Goal: Find specific page/section: Find specific page/section

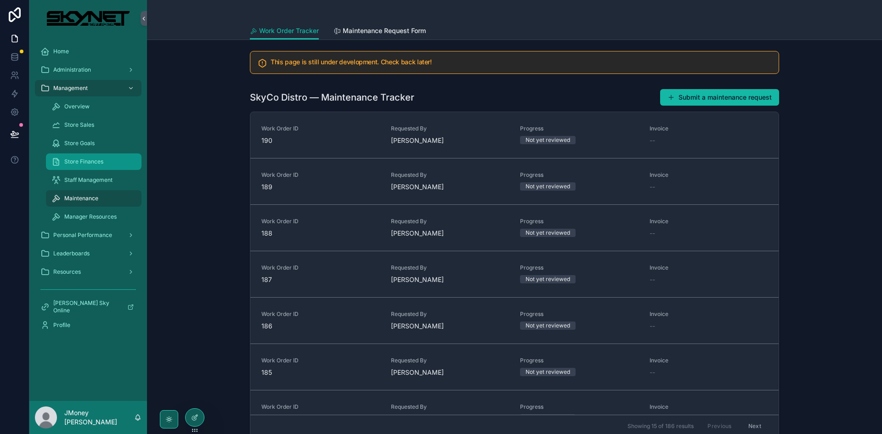
click at [91, 162] on span "Store Finances" at bounding box center [83, 161] width 39 height 7
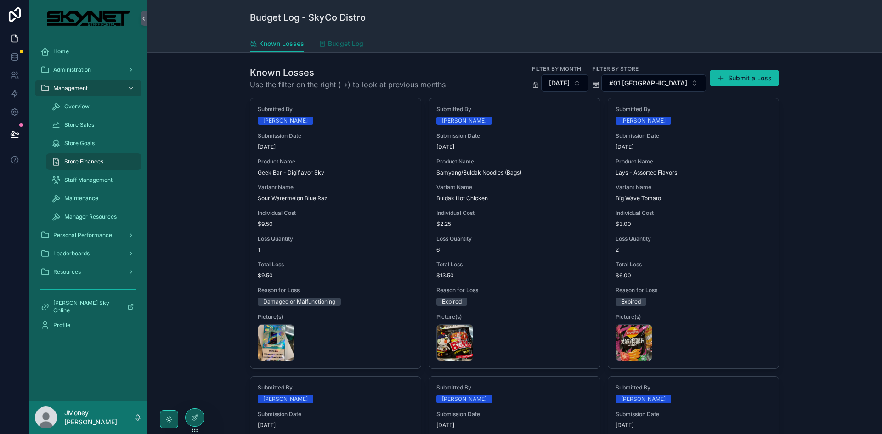
click at [346, 41] on span "Budget Log" at bounding box center [345, 43] width 35 height 9
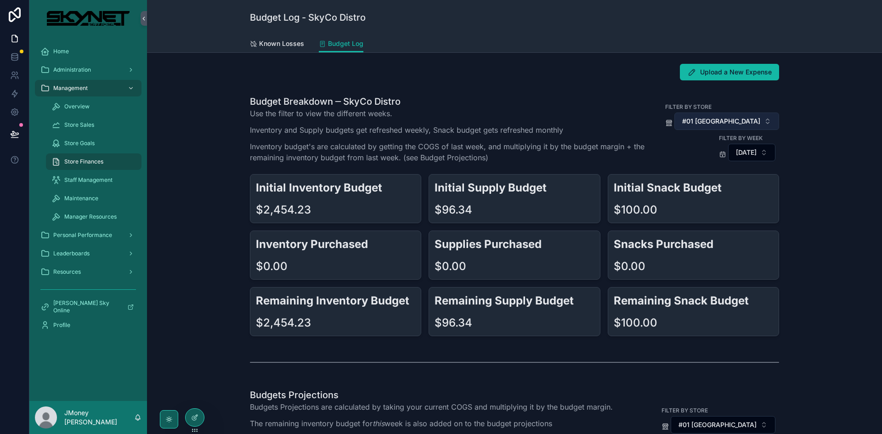
click at [709, 119] on span "#01 [GEOGRAPHIC_DATA]" at bounding box center [721, 121] width 78 height 9
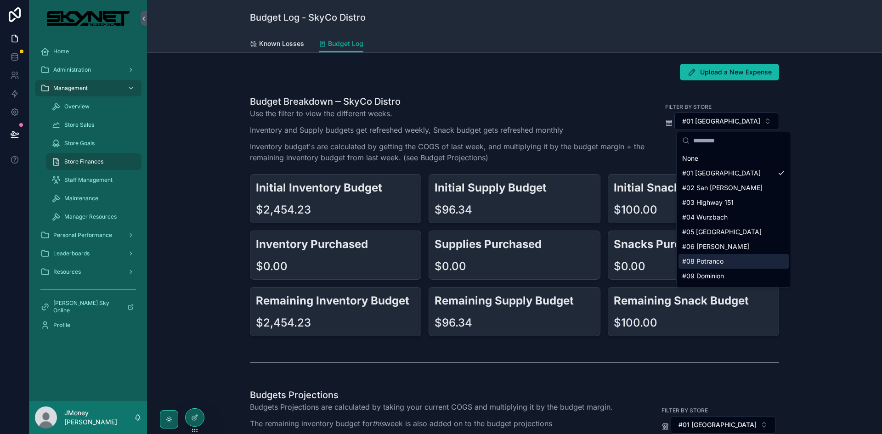
click at [707, 257] on div "#08 Potranco" at bounding box center [734, 261] width 110 height 15
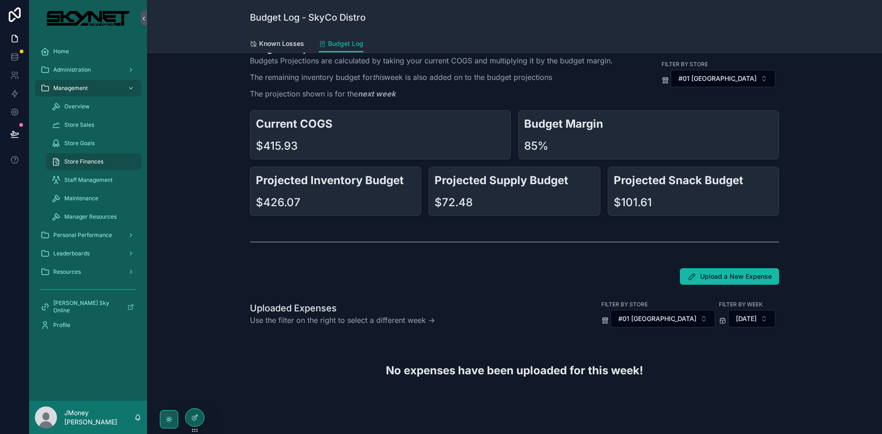
scroll to position [404, 0]
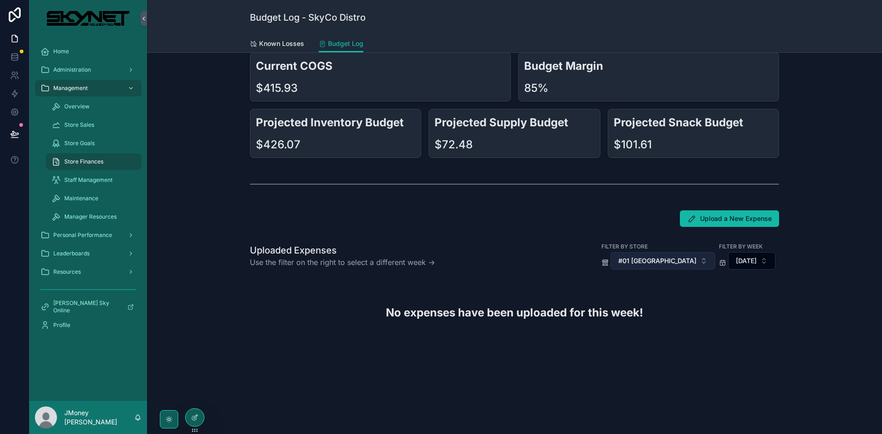
click at [630, 264] on span "#01 [GEOGRAPHIC_DATA]" at bounding box center [658, 260] width 78 height 9
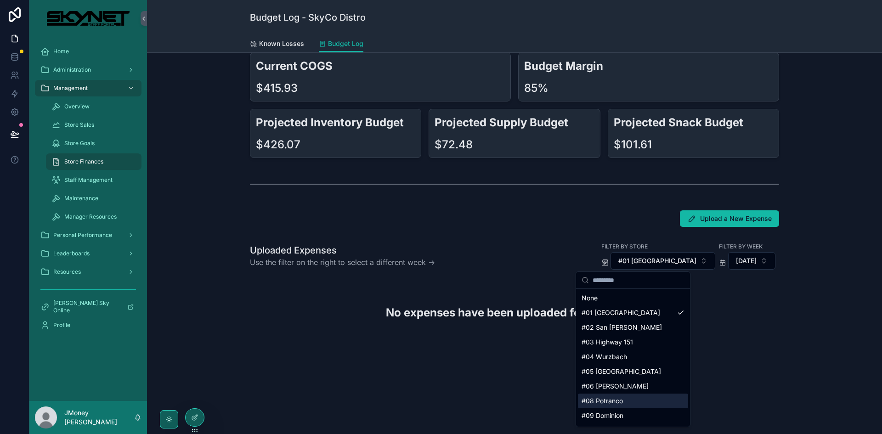
click at [616, 399] on div "#08 Potranco" at bounding box center [633, 401] width 110 height 15
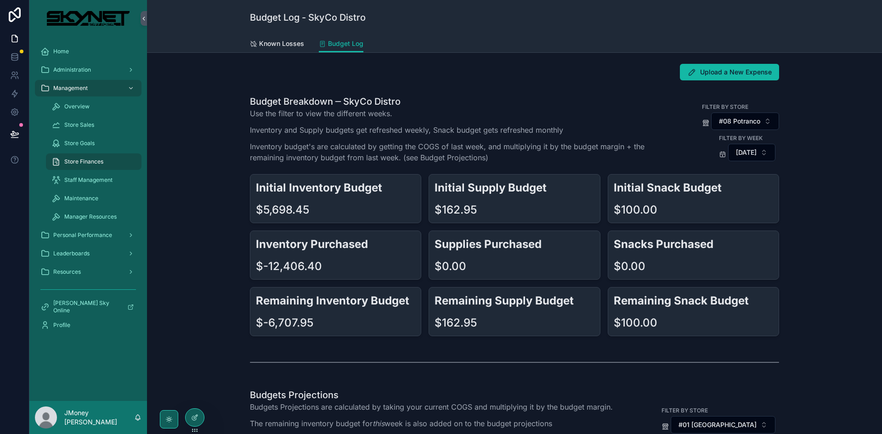
click at [179, 108] on div "Budget Breakdown ─ SkyCo Distro Use the filter to view the different weeks. Inv…" at bounding box center [514, 215] width 721 height 249
